Goal: Find specific page/section: Find specific page/section

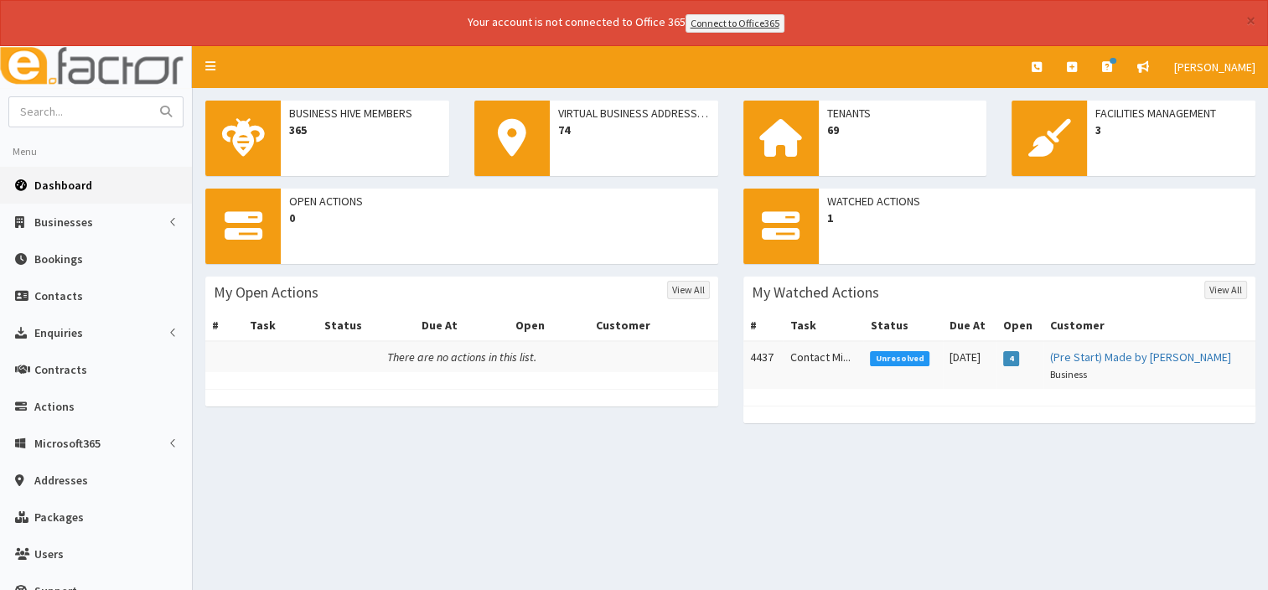
click at [51, 188] on span "Dashboard" at bounding box center [63, 185] width 58 height 15
click at [53, 102] on input "text" at bounding box center [79, 111] width 141 height 29
type input "360 interiors"
click at [149, 97] on button "submit" at bounding box center [166, 111] width 34 height 29
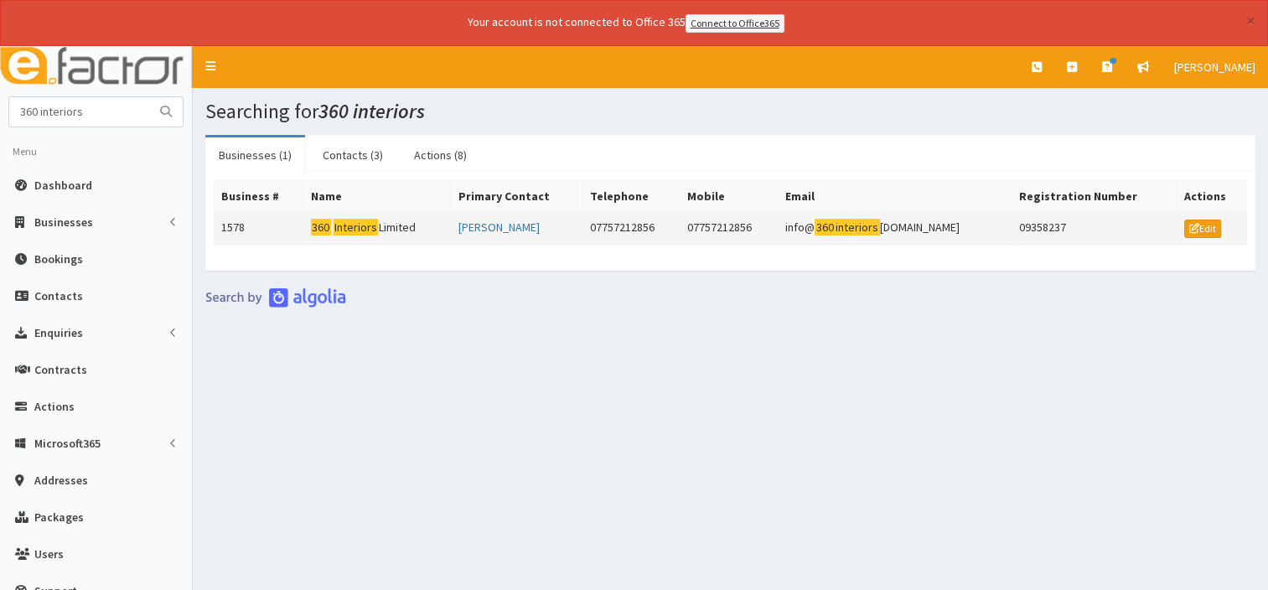
click at [338, 225] on mark "Interiors" at bounding box center [355, 228] width 45 height 18
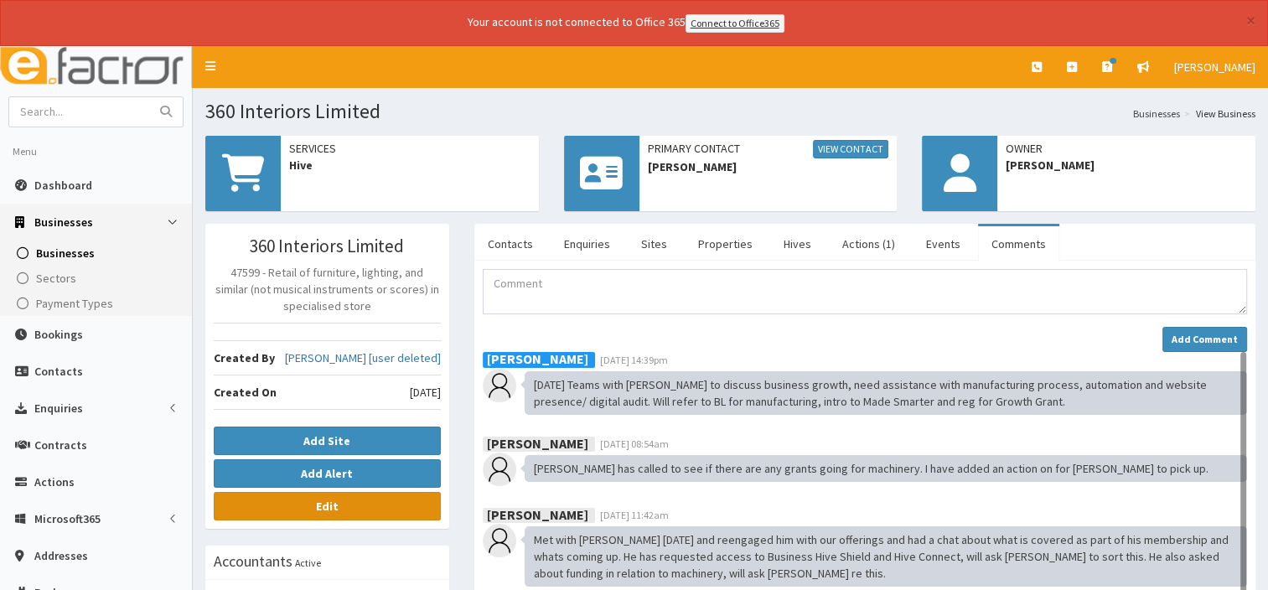
click at [342, 503] on link "Edit" at bounding box center [327, 506] width 227 height 28
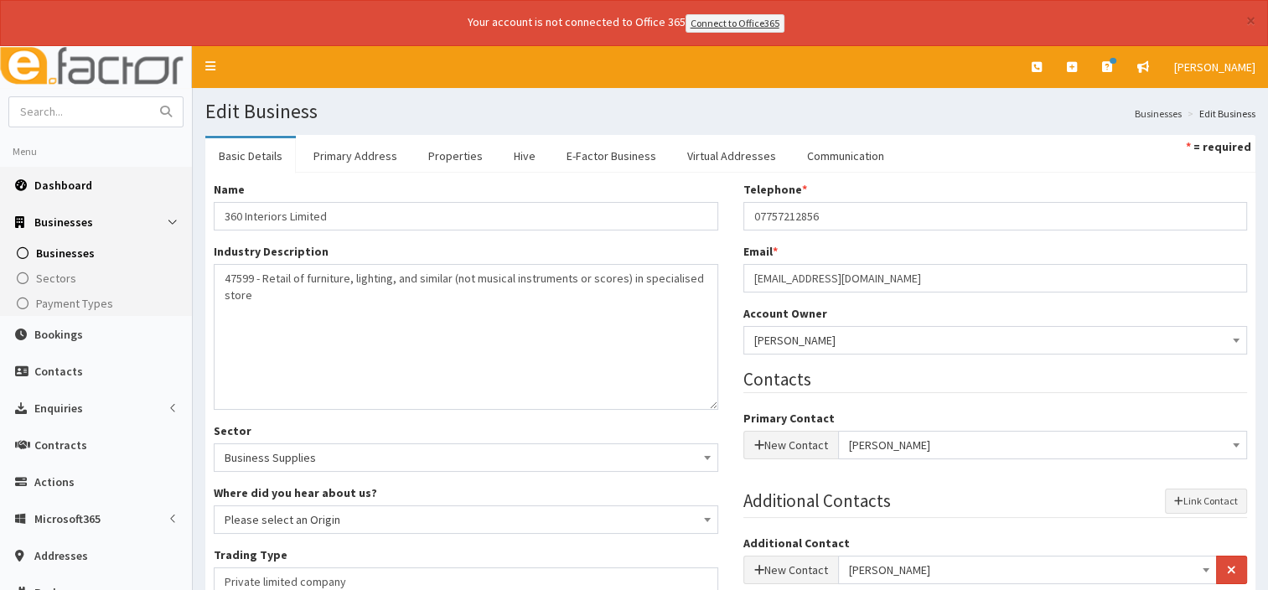
click at [64, 185] on span "Dashboard" at bounding box center [63, 185] width 58 height 15
